Goal: Navigation & Orientation: Find specific page/section

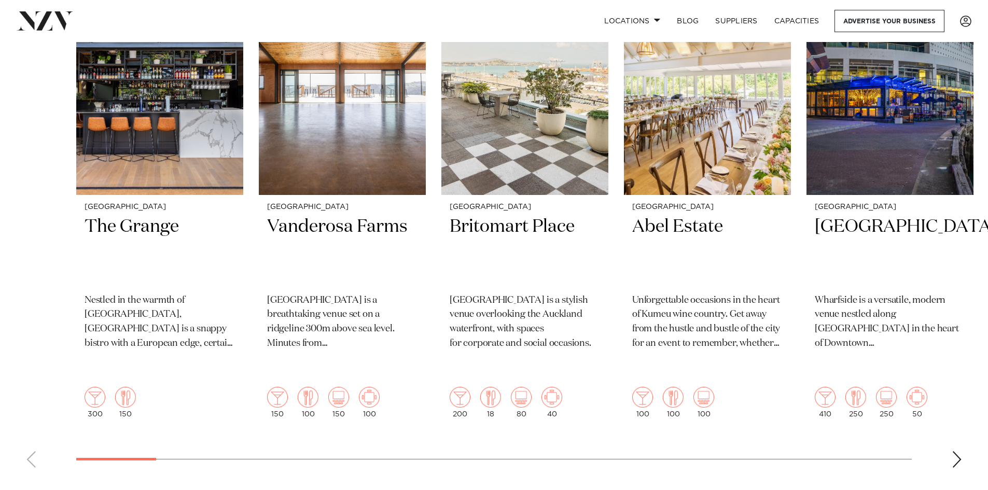
scroll to position [259, 0]
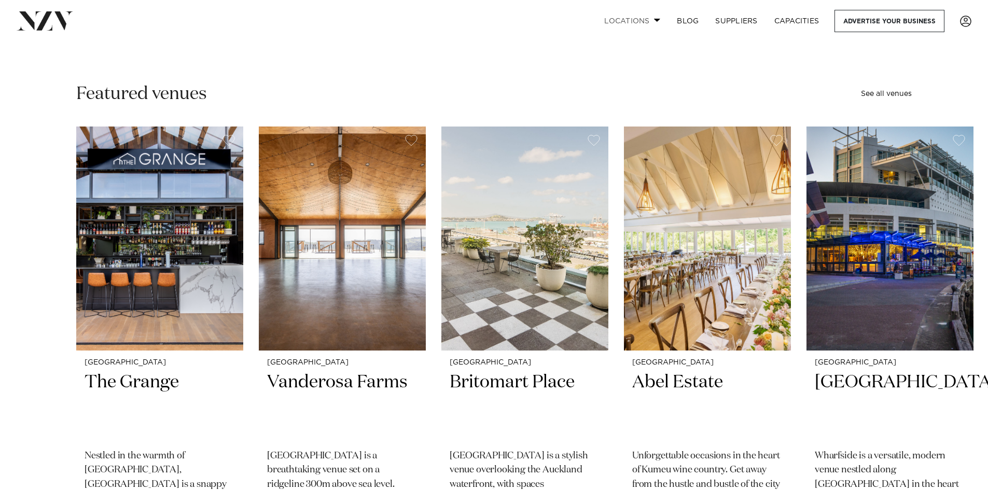
click at [643, 23] on link "Locations" at bounding box center [632, 21] width 73 height 22
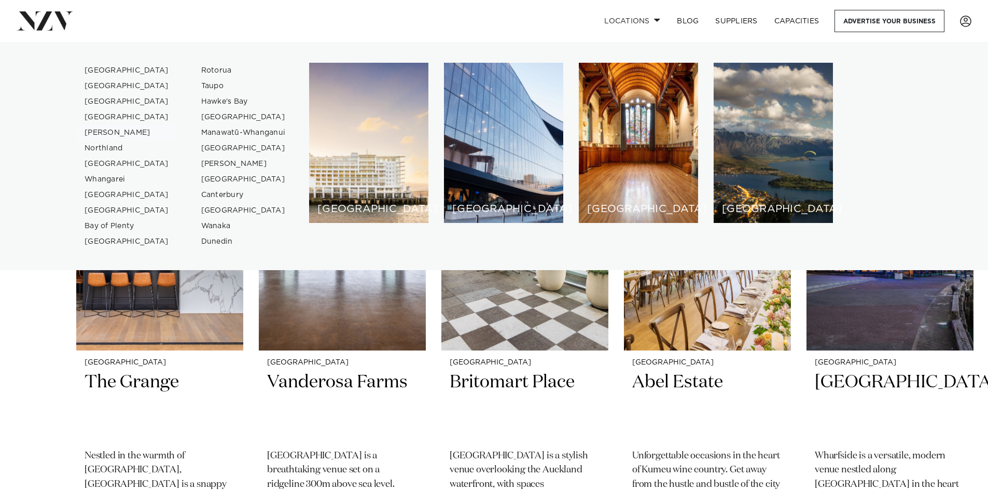
click at [109, 133] on link "[PERSON_NAME]" at bounding box center [126, 133] width 101 height 16
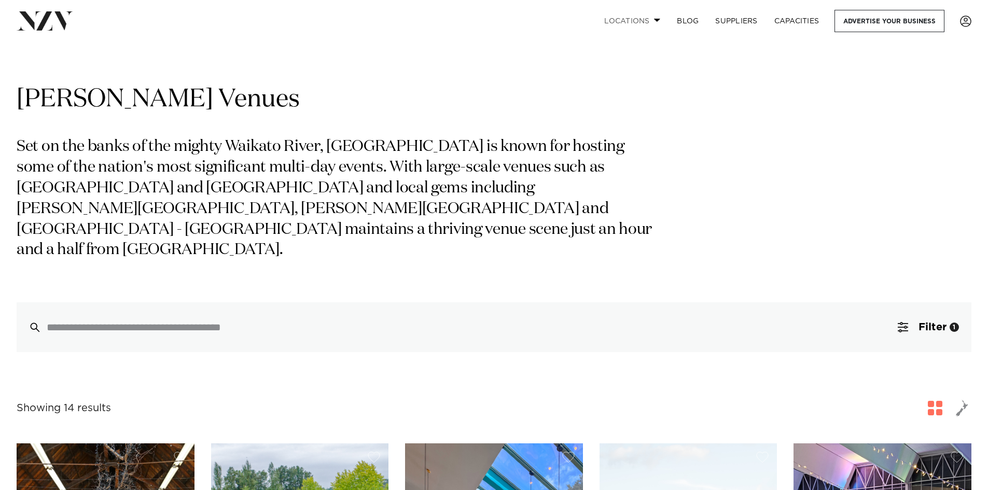
click at [643, 22] on link "Locations" at bounding box center [632, 21] width 73 height 22
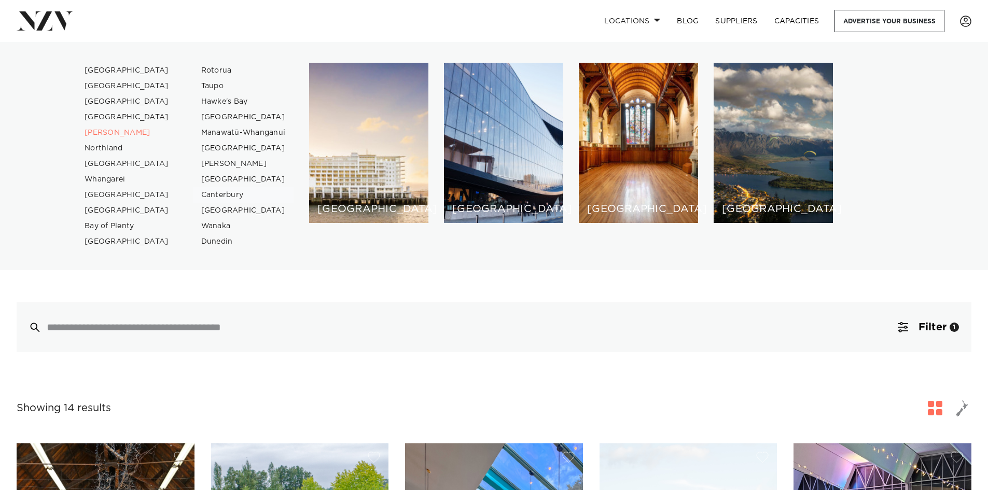
click at [221, 195] on link "Canterbury" at bounding box center [243, 195] width 101 height 16
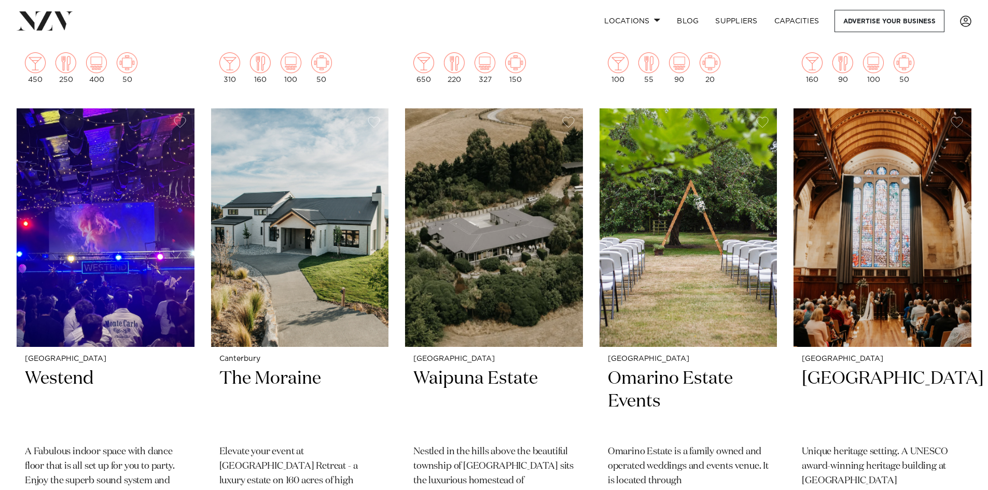
scroll to position [881, 0]
